Goal: Book appointment/travel/reservation

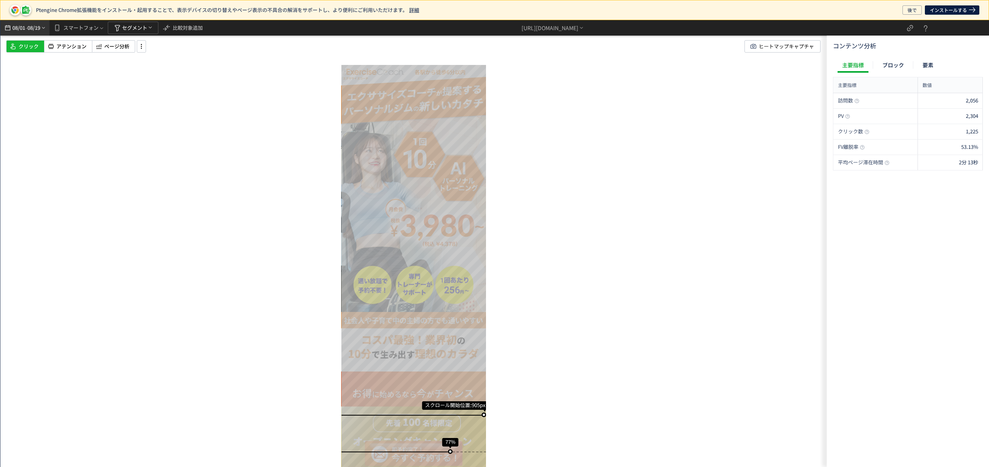
click at [27, 23] on span "-" at bounding box center [27, 27] width 2 height 15
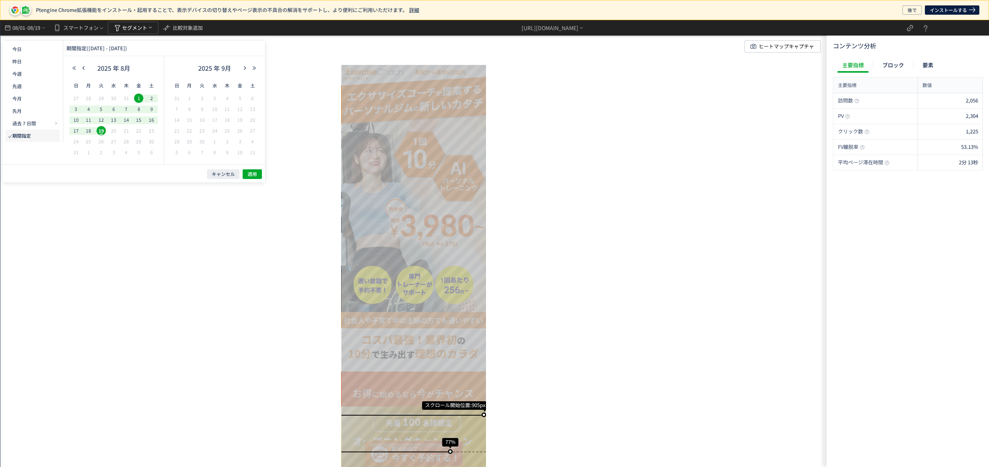
click at [286, 66] on div "スクロール開始位置:905px スクロール到達率 77% スクロール到達率 76% スクロール到達率 76% スクロール到達率 76% スクロール到達率 71…" at bounding box center [413, 256] width 826 height 473
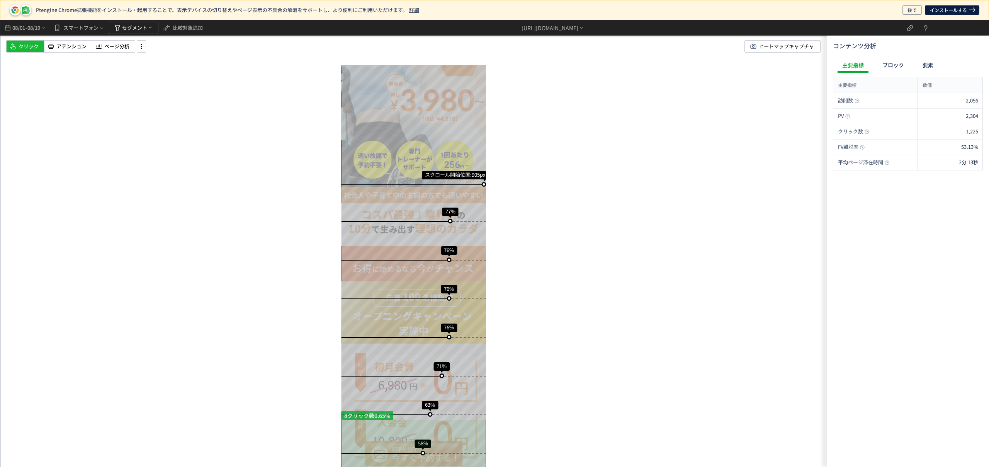
scroll to position [125, 0]
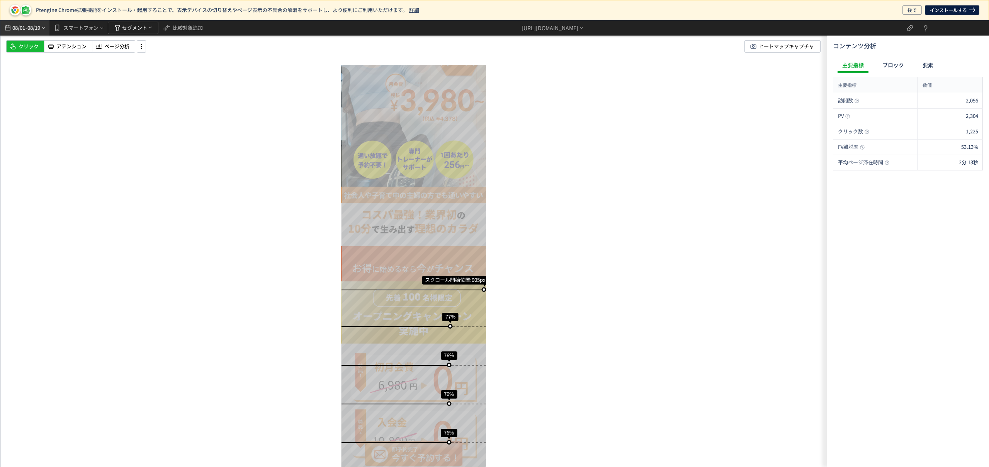
click at [21, 26] on span "08/01" at bounding box center [18, 27] width 13 height 15
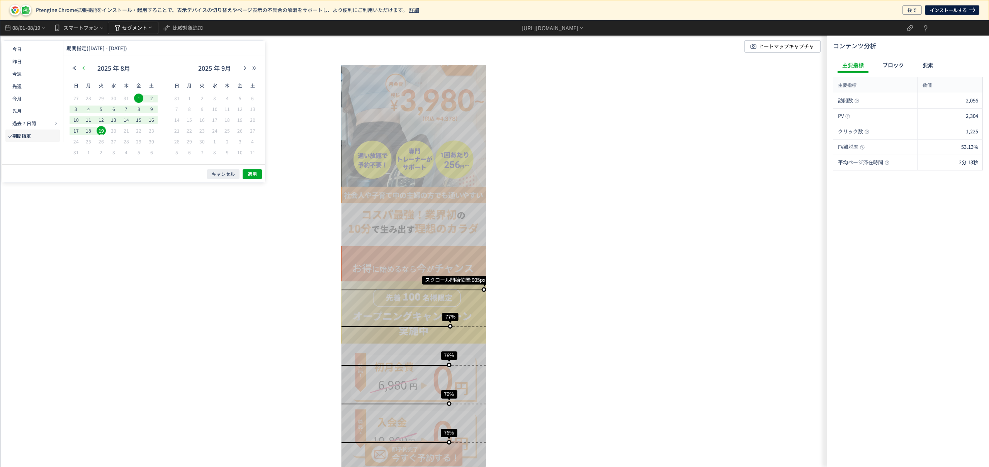
click at [83, 66] on icon "button" at bounding box center [83, 68] width 5 height 5
click at [100, 95] on span "1" at bounding box center [101, 98] width 9 height 9
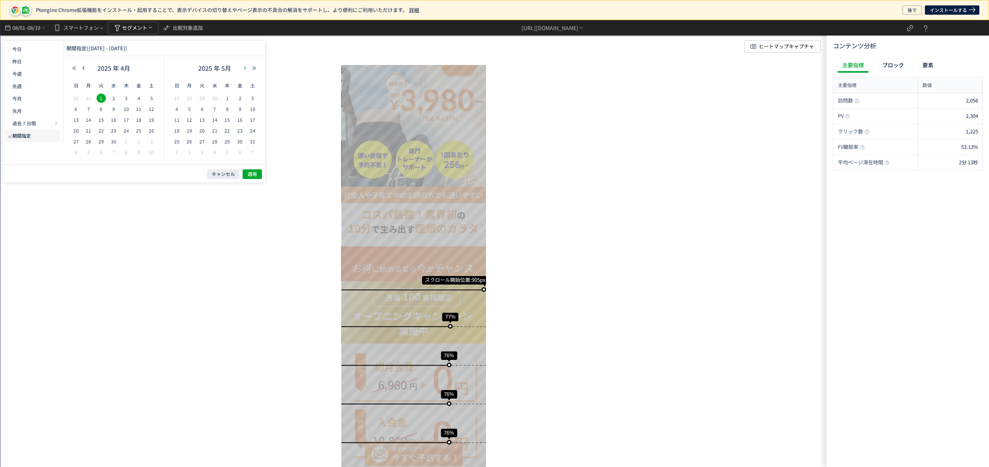
click at [240, 68] on button "button" at bounding box center [244, 67] width 9 height 5
click at [226, 139] on span "31" at bounding box center [227, 141] width 9 height 9
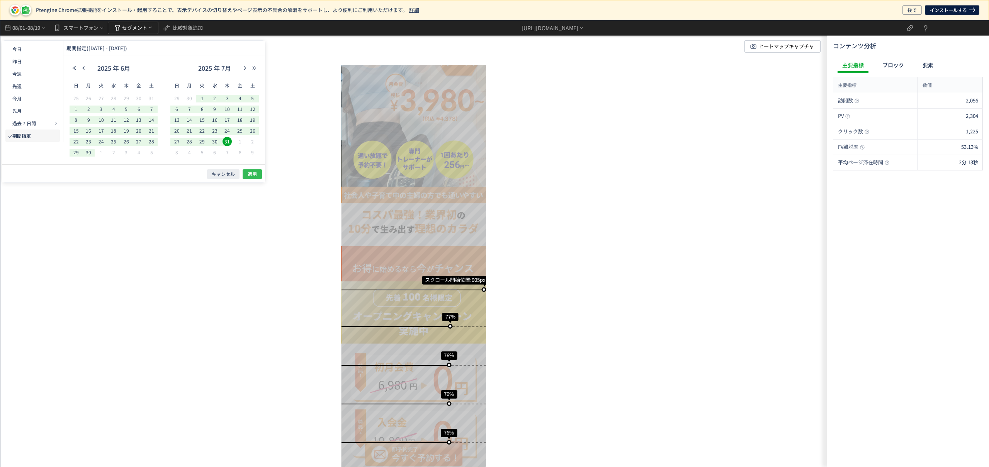
click at [248, 172] on span "適用" at bounding box center [252, 174] width 9 height 7
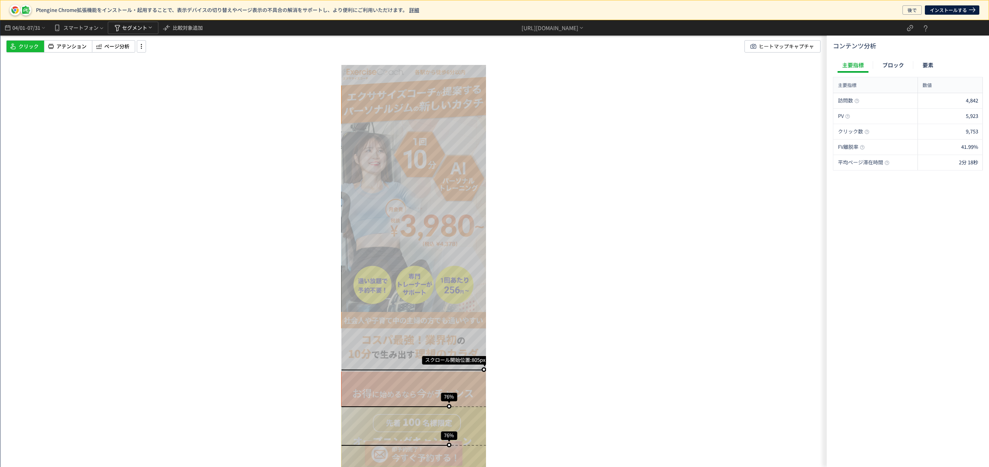
scroll to position [0, 0]
click at [40, 30] on span "07/31" at bounding box center [33, 27] width 13 height 15
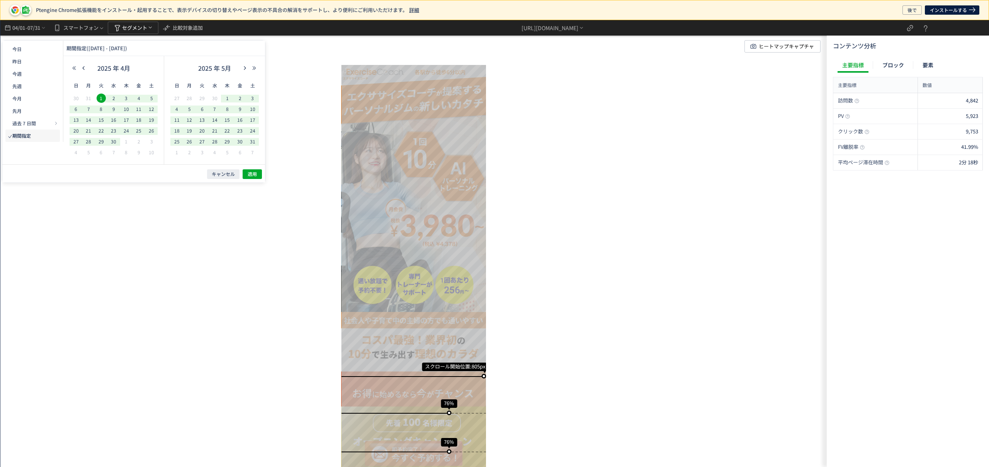
click at [245, 65] on div "2025 年 5月" at bounding box center [214, 69] width 88 height 15
click at [245, 68] on icon "button" at bounding box center [245, 68] width 5 height 5
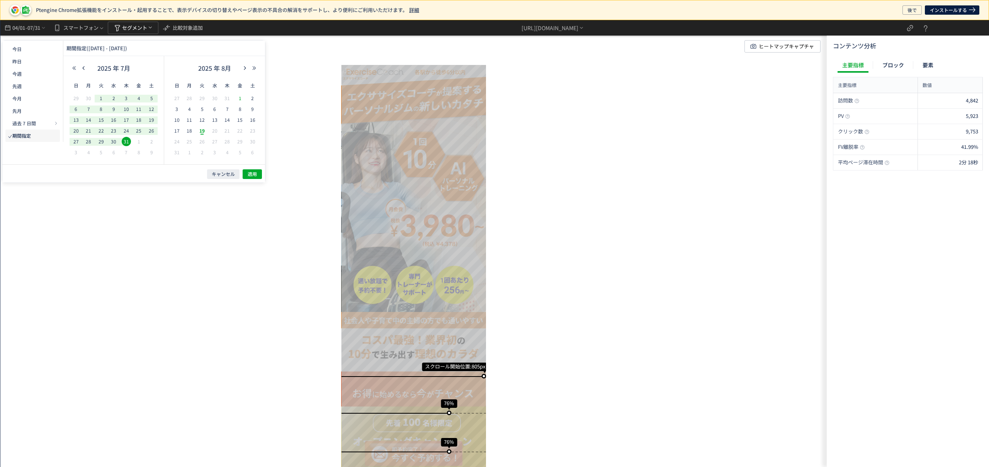
click at [239, 98] on span "1" at bounding box center [239, 98] width 9 height 9
click at [206, 129] on span "19" at bounding box center [201, 130] width 9 height 9
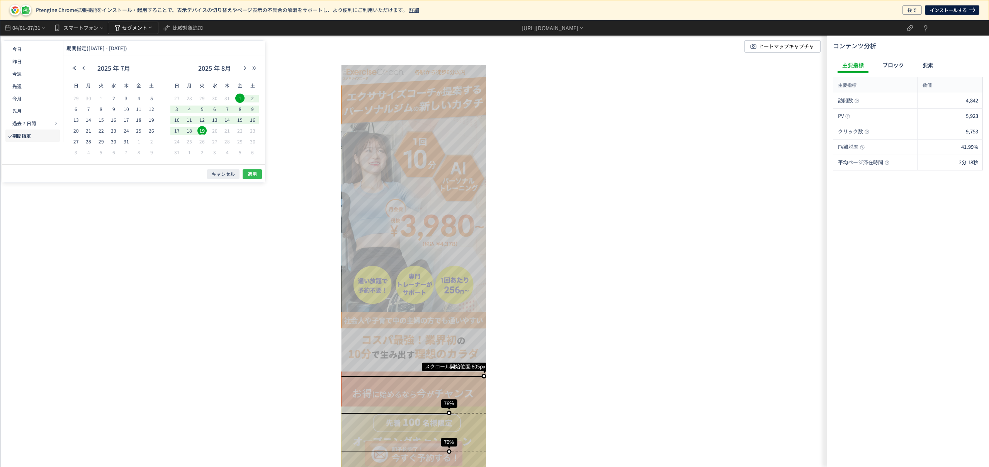
click at [253, 175] on span "適用" at bounding box center [252, 174] width 9 height 7
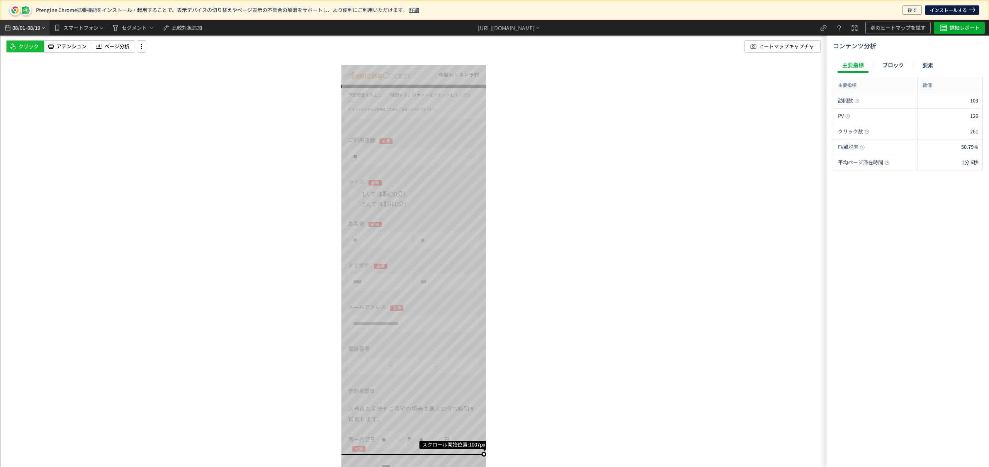
click at [30, 28] on span "08/19" at bounding box center [33, 27] width 13 height 15
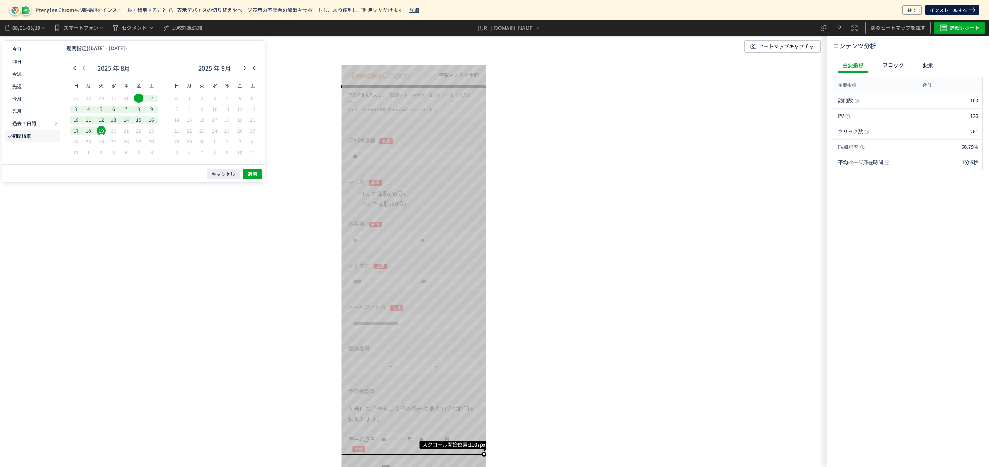
click at [85, 67] on icon "button" at bounding box center [83, 68] width 5 height 5
click at [103, 97] on span "1" at bounding box center [101, 98] width 9 height 9
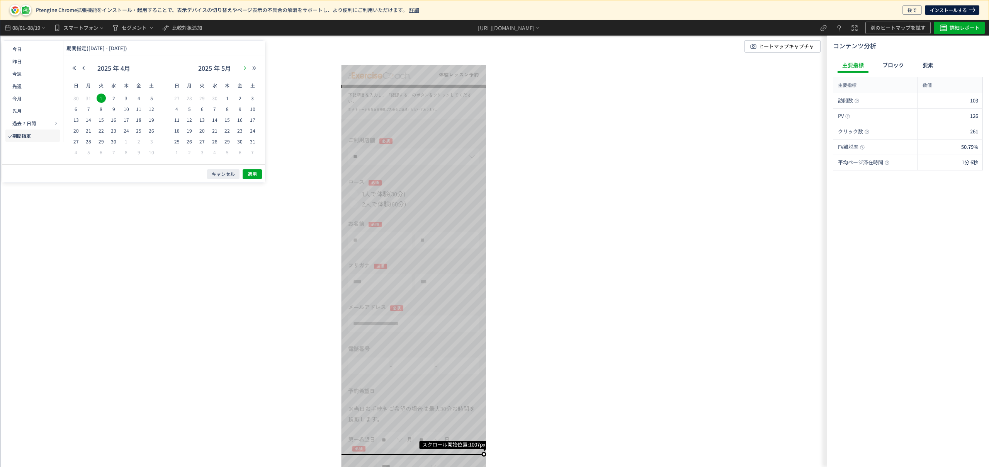
click at [244, 68] on icon "button" at bounding box center [245, 68] width 5 height 5
click at [128, 140] on span "31" at bounding box center [126, 141] width 9 height 9
click at [251, 174] on span "適用" at bounding box center [252, 174] width 9 height 7
